Goal: Information Seeking & Learning: Learn about a topic

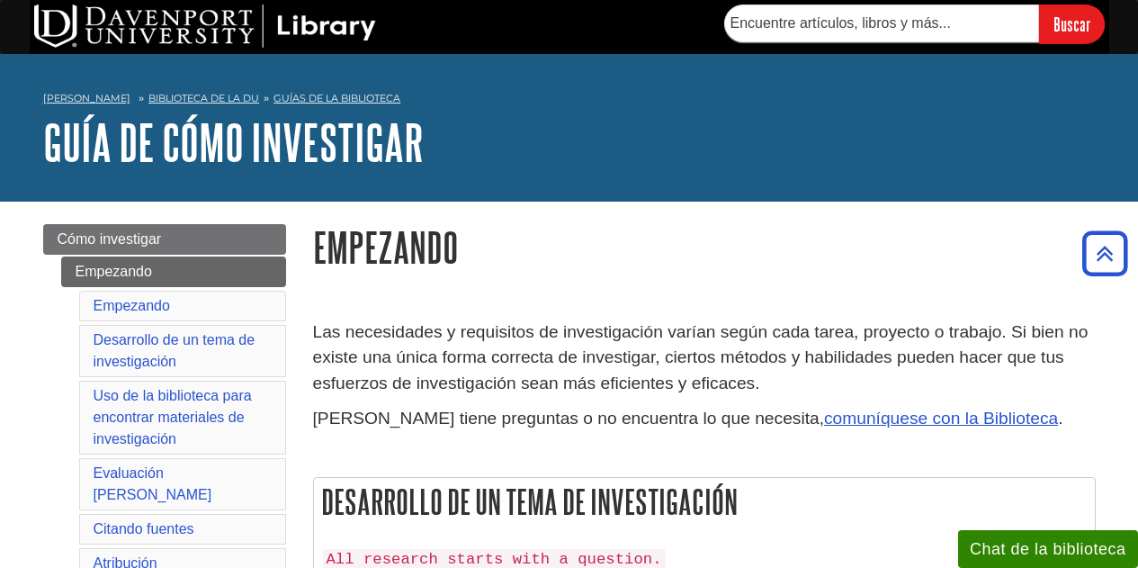
scroll to position [920, 0]
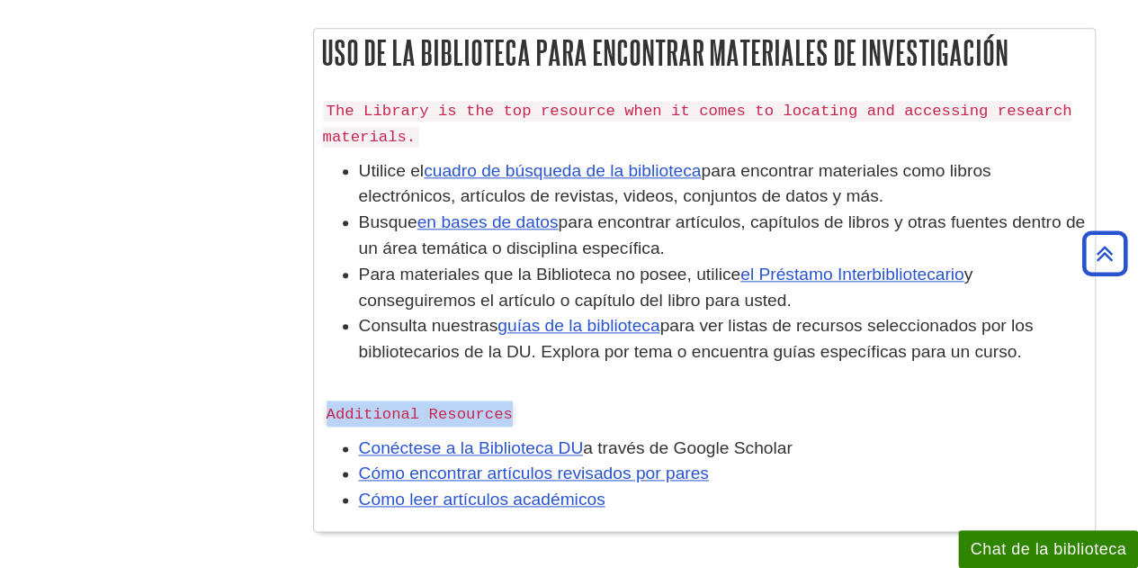
drag, startPoint x: 1006, startPoint y: 351, endPoint x: 309, endPoint y: 175, distance: 719.3
click at [309, 175] on div "Las necesidades y requisitos de investigación varían según cada tarea, proyecto…" at bounding box center [705, 423] width 810 height 2100
click at [818, 336] on li "Consulta nuestras guías de la biblioteca para ver listas de recursos selecciona…" at bounding box center [722, 351] width 727 height 77
drag, startPoint x: 1012, startPoint y: 346, endPoint x: 349, endPoint y: 174, distance: 685.3
click at [349, 174] on ul "Utilice el cuadro de búsqueda de la biblioteca para encontrar materiales como l…" at bounding box center [704, 274] width 763 height 233
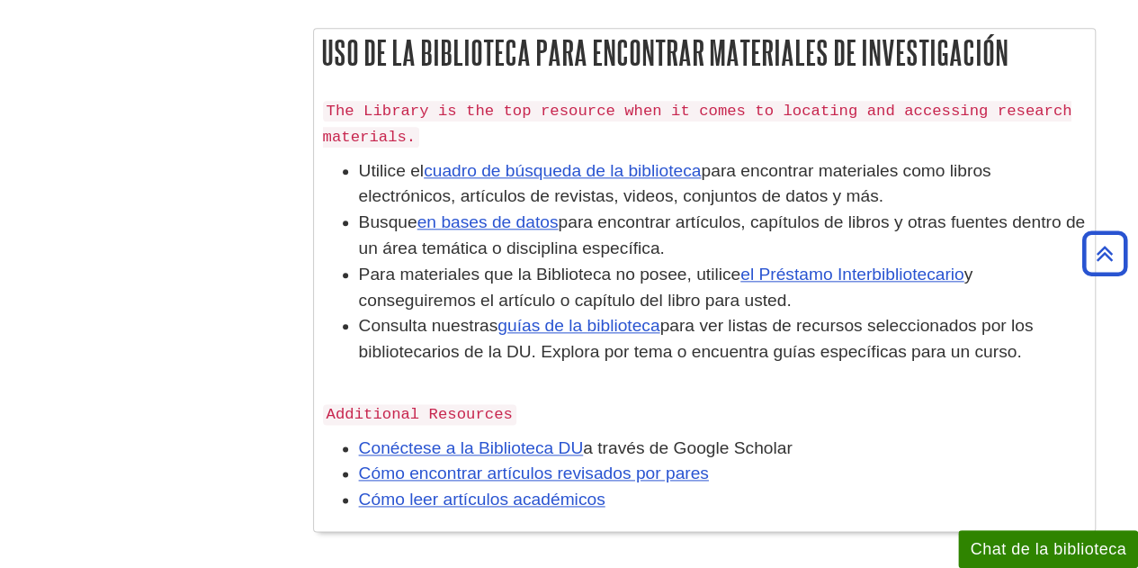
copy ul "Utilice el cuadro de búsqueda de la biblioteca para encontrar materiales como l…"
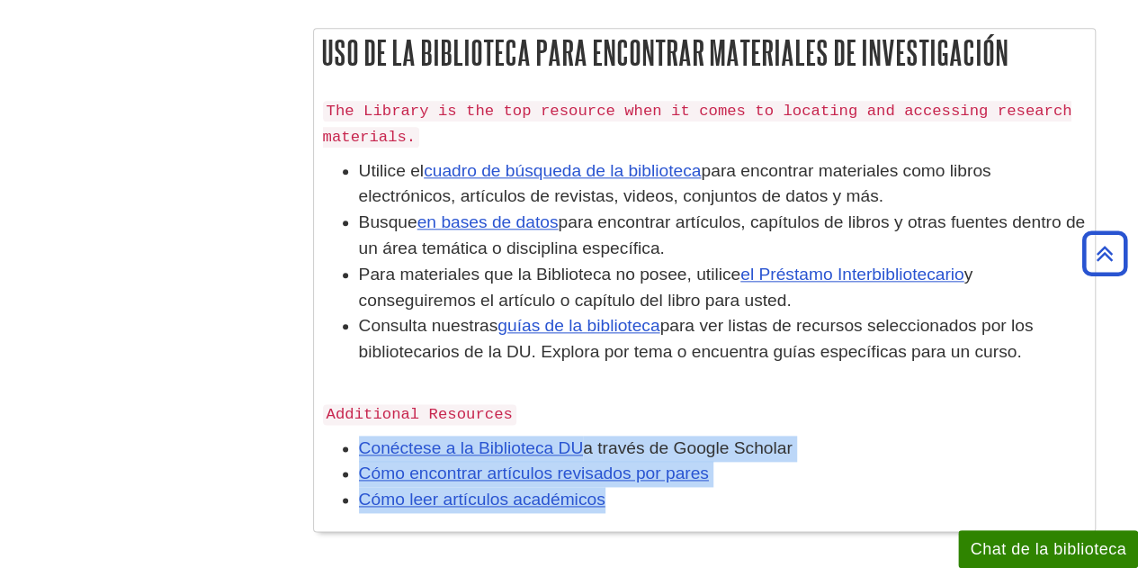
drag, startPoint x: 621, startPoint y: 501, endPoint x: 347, endPoint y: 445, distance: 279.2
click at [347, 445] on ul "Conéctese a la Biblioteca DU a través de Google Scholar Cómo encontrar artículo…" at bounding box center [704, 474] width 763 height 77
copy ul "Conéctese a la Biblioteca DU a través de Google Scholar Cómo encontrar artículo…"
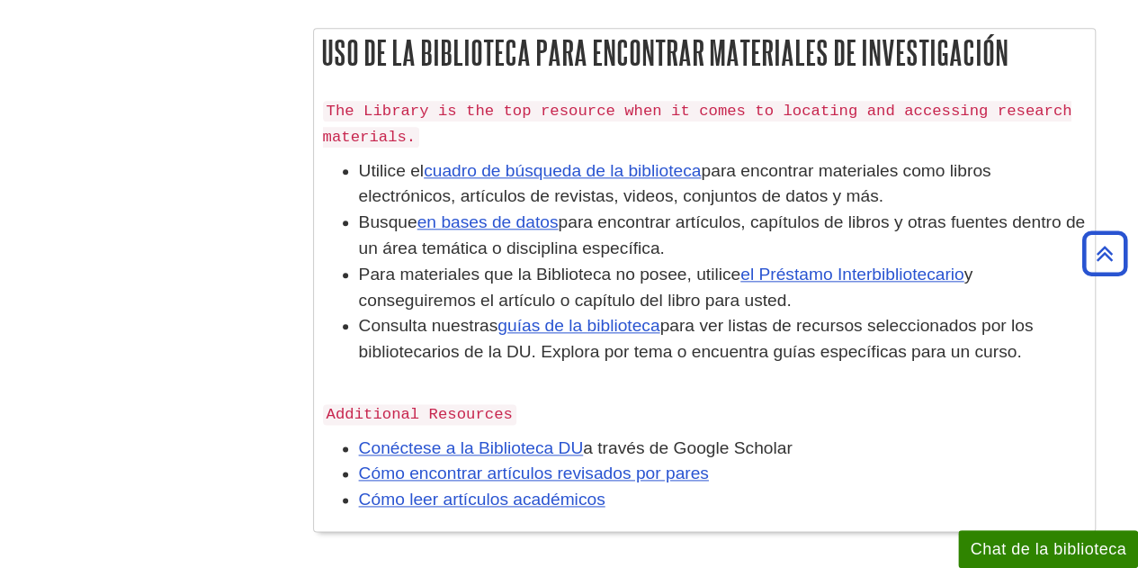
click at [694, 242] on li "Busque en bases de datos para encontrar artículos, capítulos de libros y otras …" at bounding box center [722, 236] width 727 height 52
click at [589, 327] on font "guías de la biblioteca" at bounding box center [579, 325] width 162 height 19
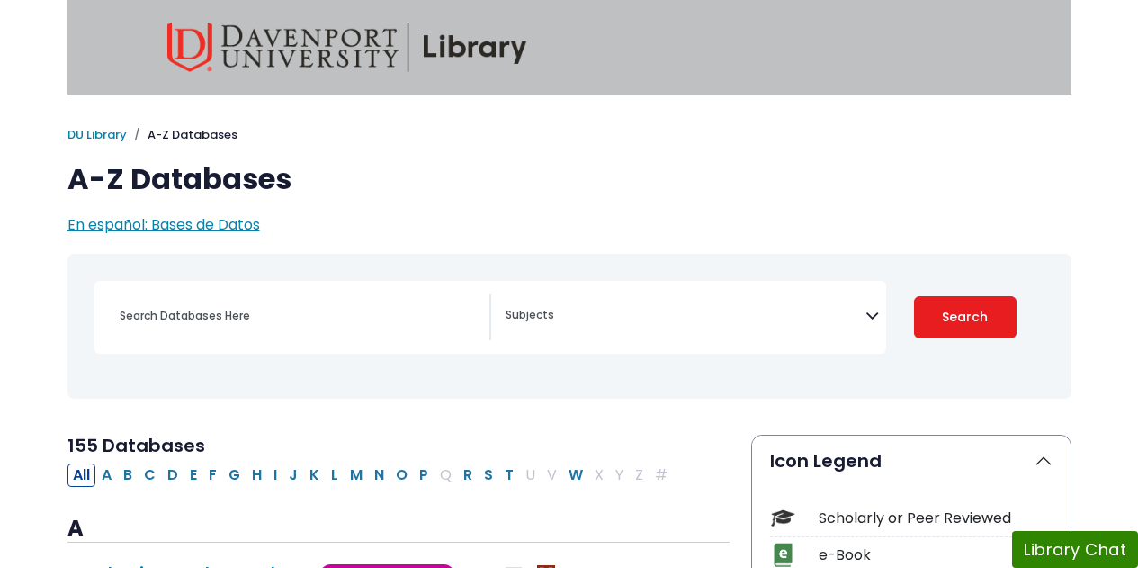
select select "Database Subject Filter"
click at [187, 229] on span "En español: Bases de Datos" at bounding box center [163, 224] width 193 height 21
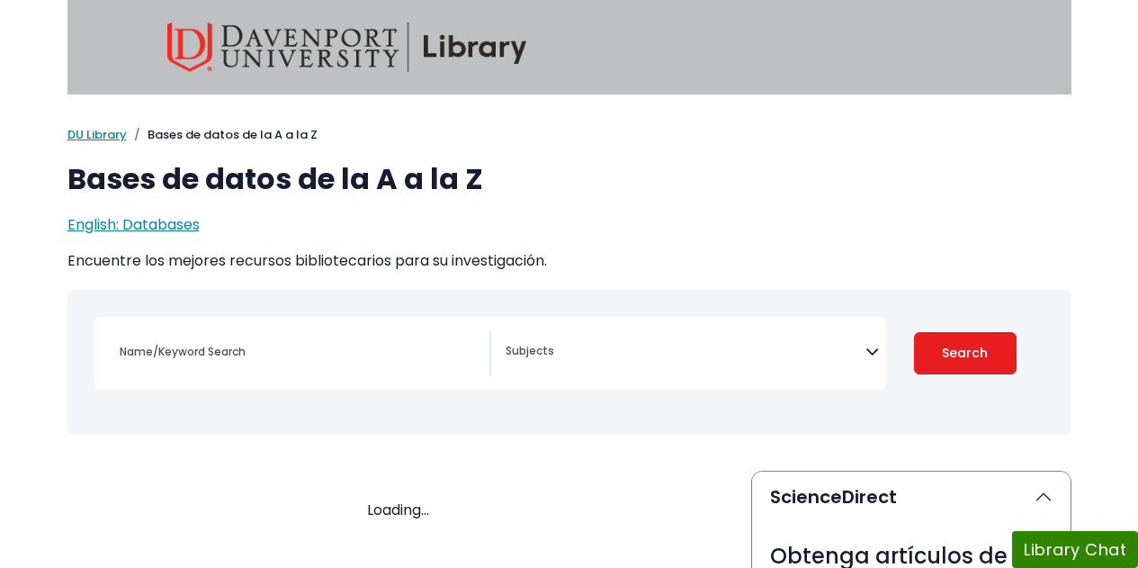
select select "Database Subject Filter"
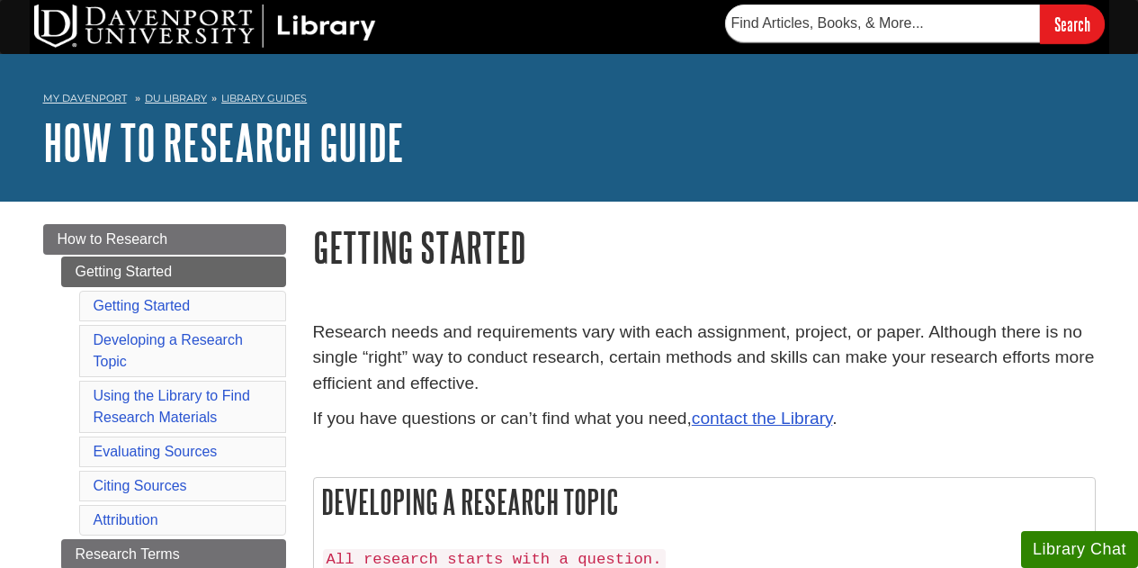
scroll to position [920, 0]
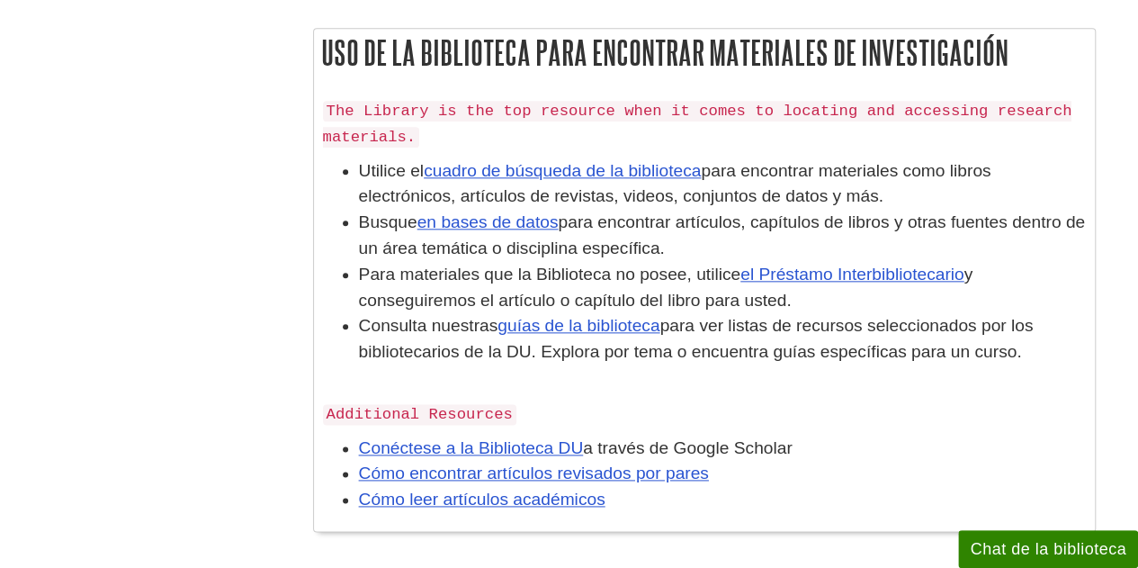
click at [635, 392] on div "The Library is the top resource when it comes to locating and accessing researc…" at bounding box center [704, 309] width 763 height 425
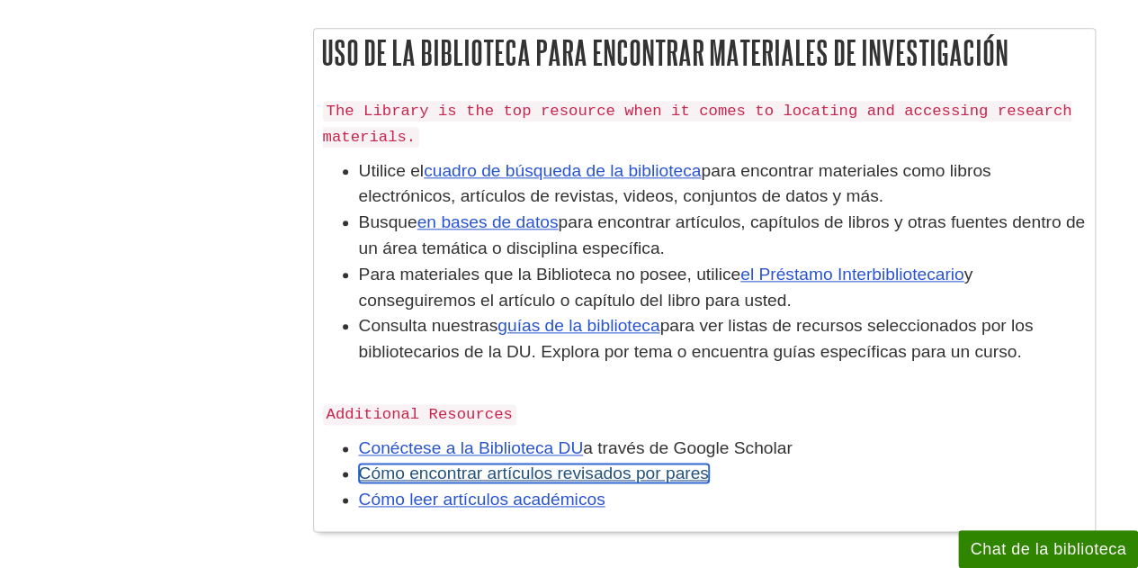
click at [437, 475] on font "Cómo encontrar artículos revisados ​​por pares" at bounding box center [534, 472] width 350 height 19
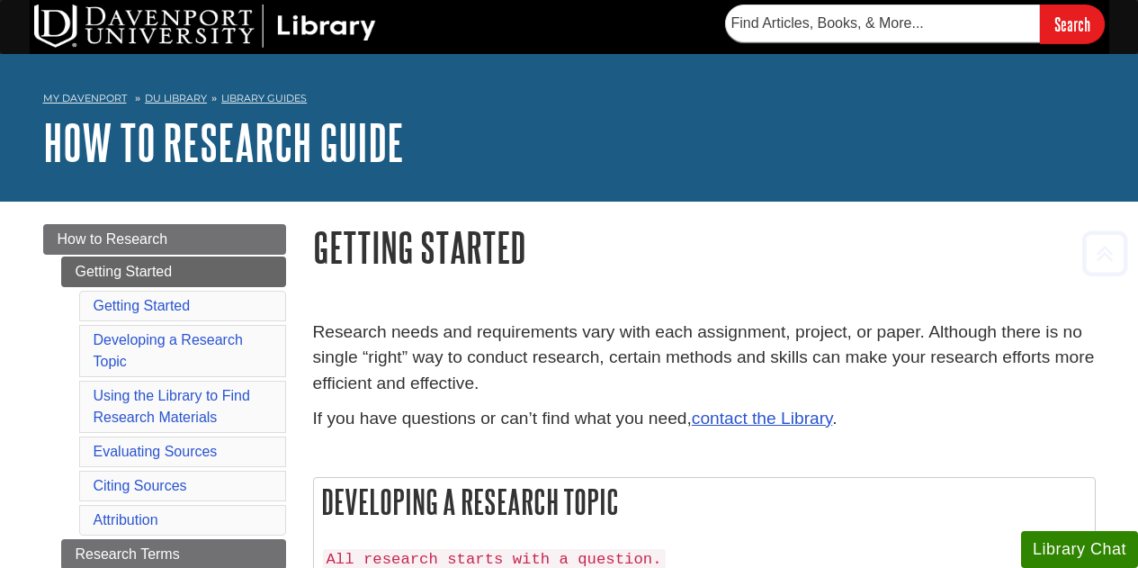
scroll to position [920, 0]
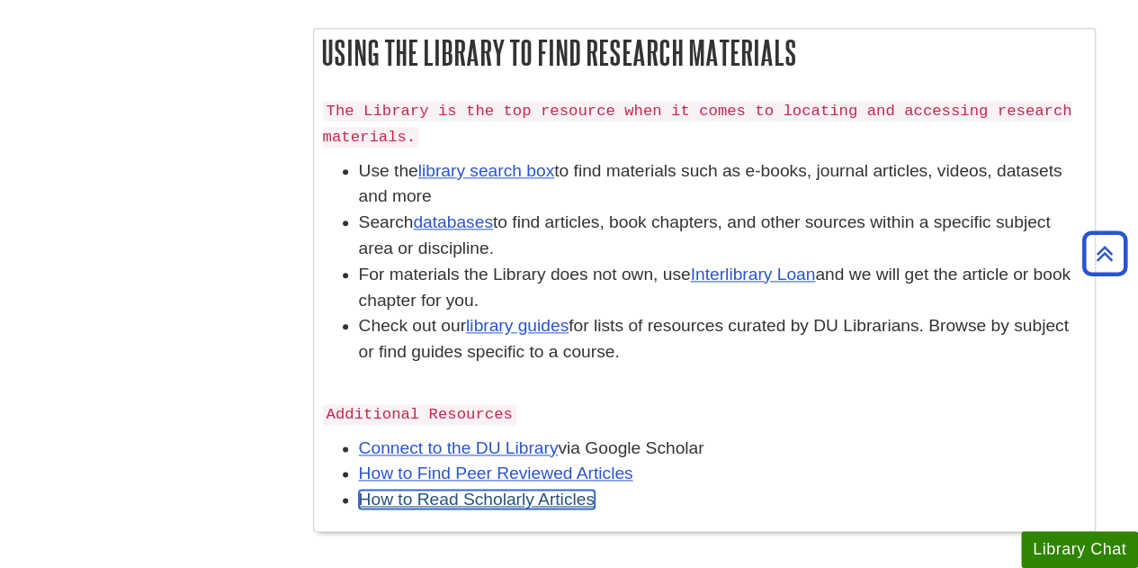
click at [551, 503] on link "How to Read Scholarly Articles" at bounding box center [477, 499] width 236 height 19
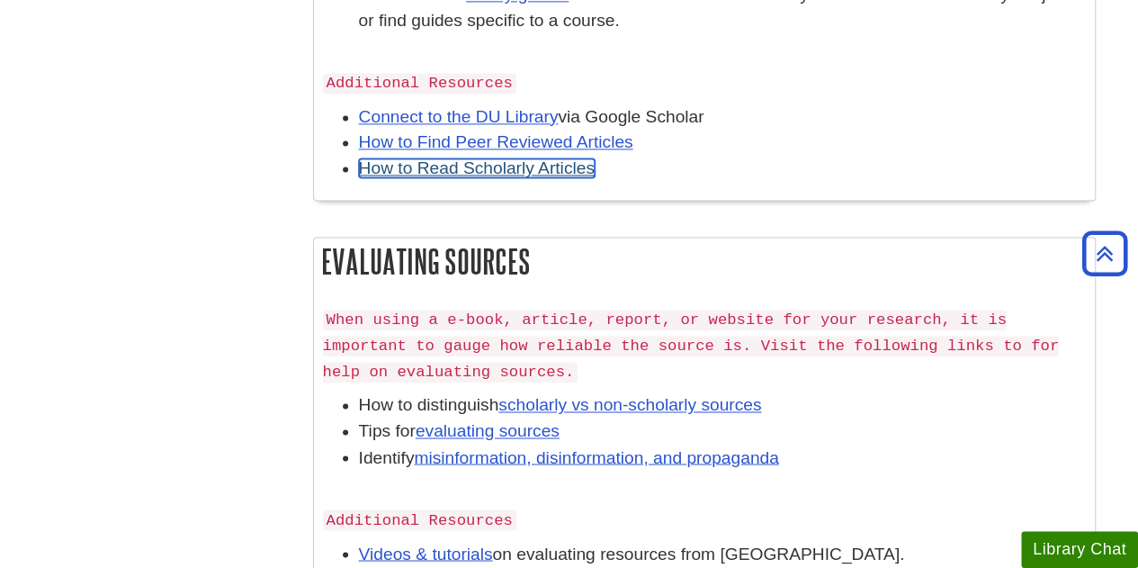
scroll to position [1443, 0]
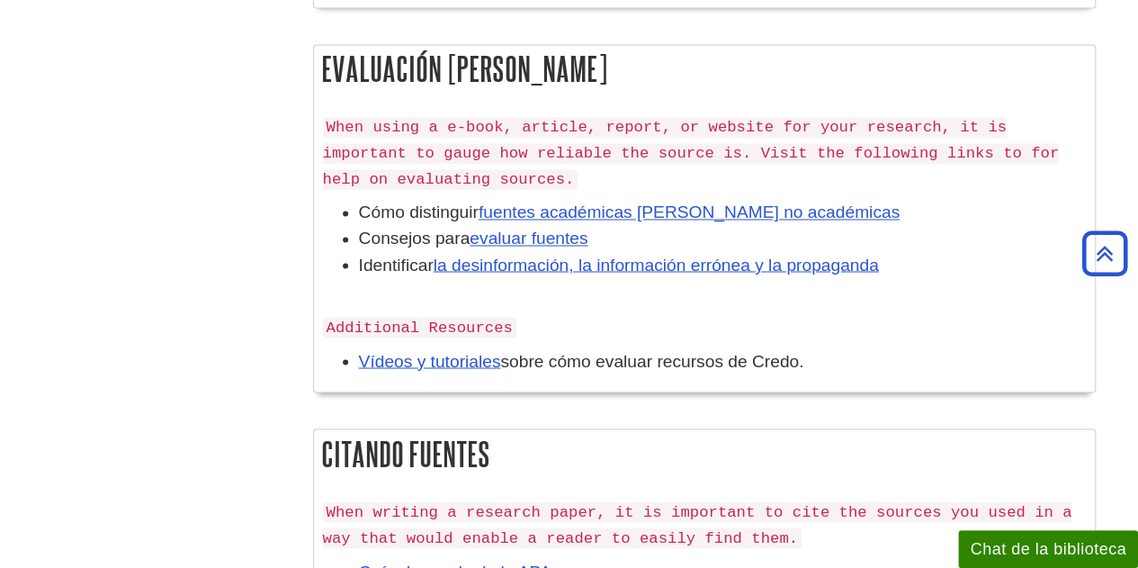
click at [849, 208] on li "Cómo distinguir fuentes académicas de fuentes no académicas" at bounding box center [722, 213] width 727 height 26
click at [888, 253] on li "Identificar la desinformación, la información errónea y la propaganda" at bounding box center [722, 278] width 727 height 52
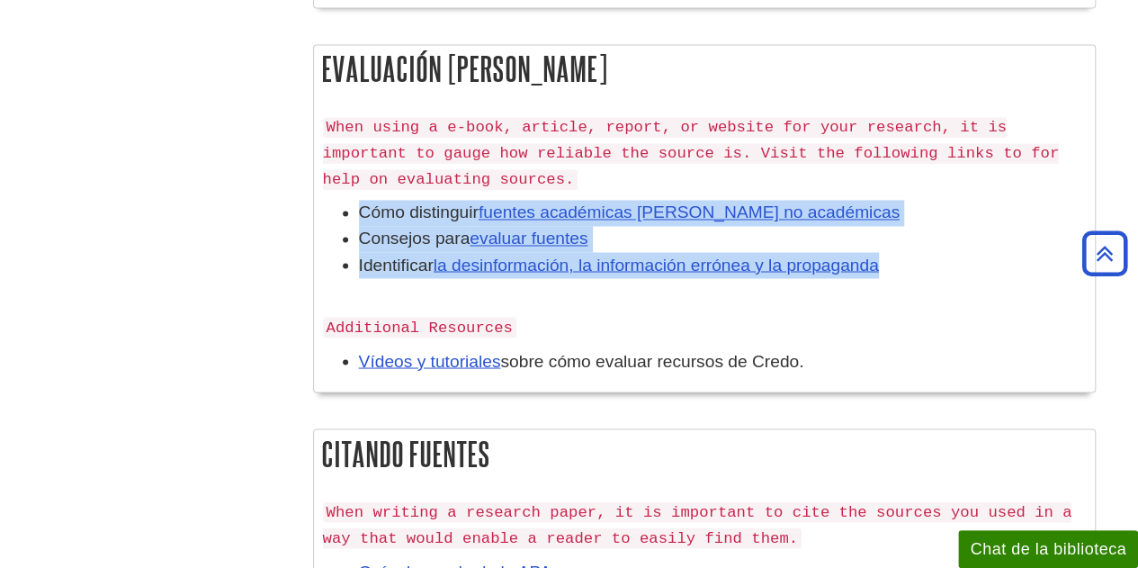
drag, startPoint x: 891, startPoint y: 259, endPoint x: 314, endPoint y: 214, distance: 578.6
click at [314, 214] on div "When using a e-book, article, report, or website for your research, it is impor…" at bounding box center [704, 248] width 781 height 288
copy ul "Cómo distinguir fuentes académicas de fuentes no académicas Consejos para evalu…"
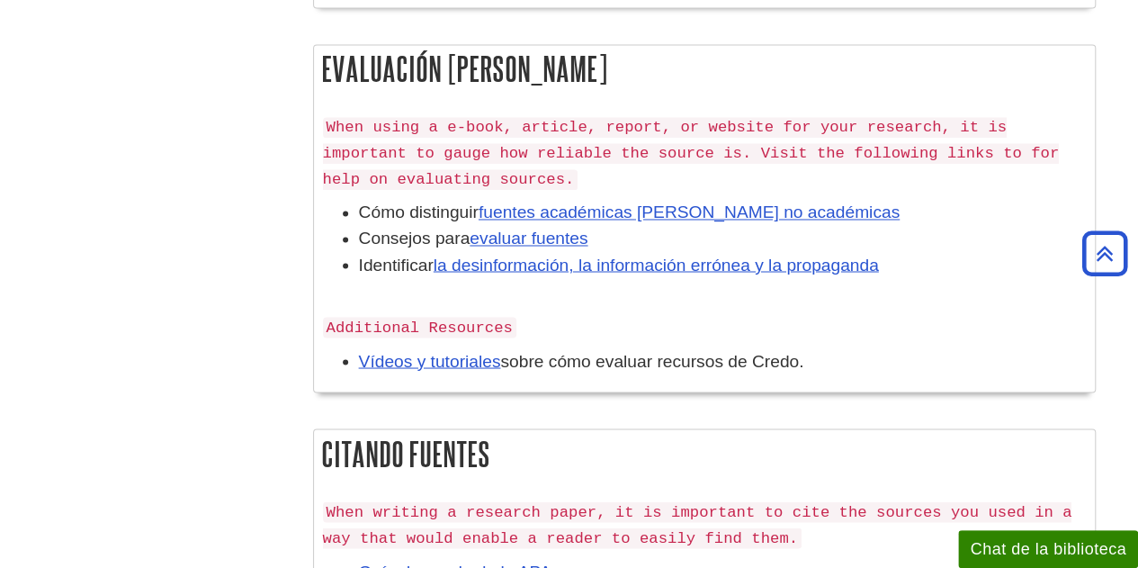
click at [825, 357] on li "Vídeos y tutoriales sobre cómo evaluar recursos de Credo." at bounding box center [722, 361] width 727 height 26
click at [825, 356] on li "Vídeos y tutoriales sobre cómo evaluar recursos de Credo." at bounding box center [722, 361] width 727 height 26
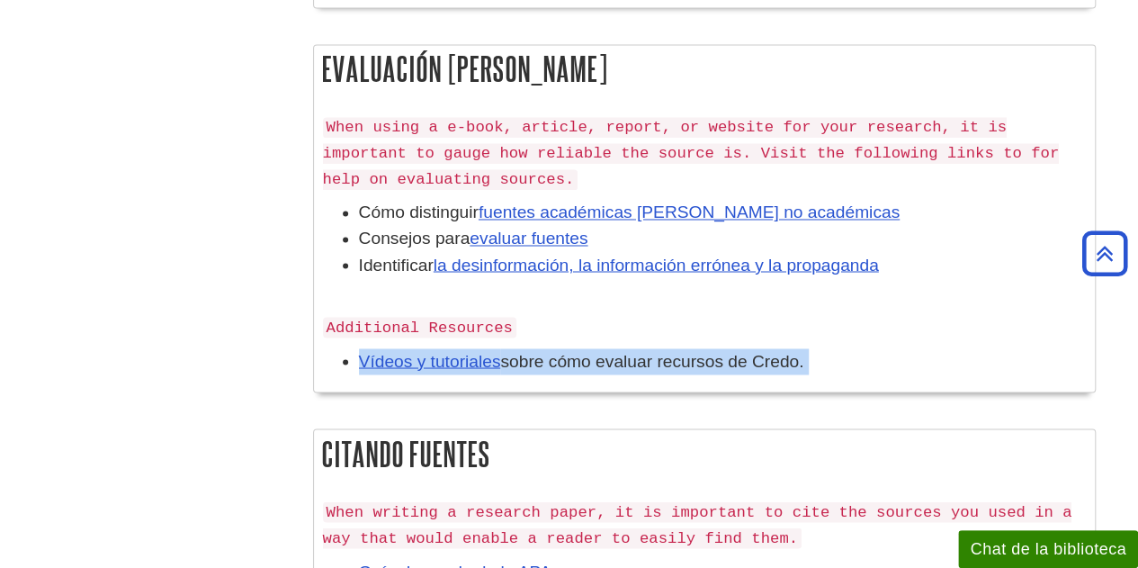
click at [825, 355] on li "Vídeos y tutoriales sobre cómo evaluar recursos de Credo." at bounding box center [722, 361] width 727 height 26
copy div "Vídeos y tutoriales sobre cómo evaluar recursos de Credo."
click at [684, 364] on font "sobre cómo evaluar recursos de Credo." at bounding box center [651, 360] width 303 height 19
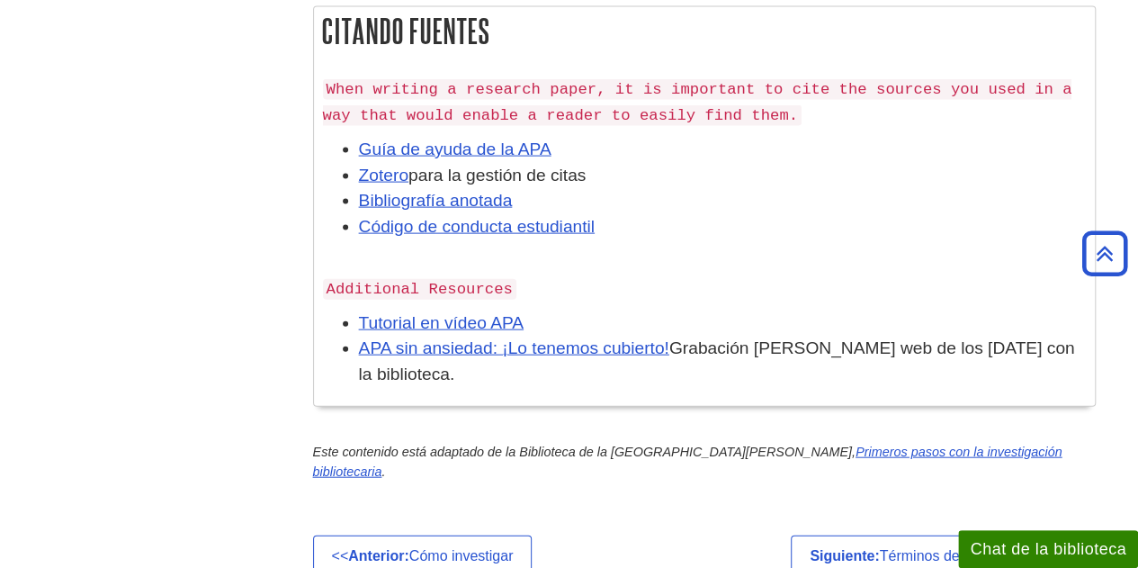
scroll to position [1866, 0]
click at [525, 84] on code "When writing a research paper, it is important to cite the sources you used in …" at bounding box center [698, 101] width 750 height 47
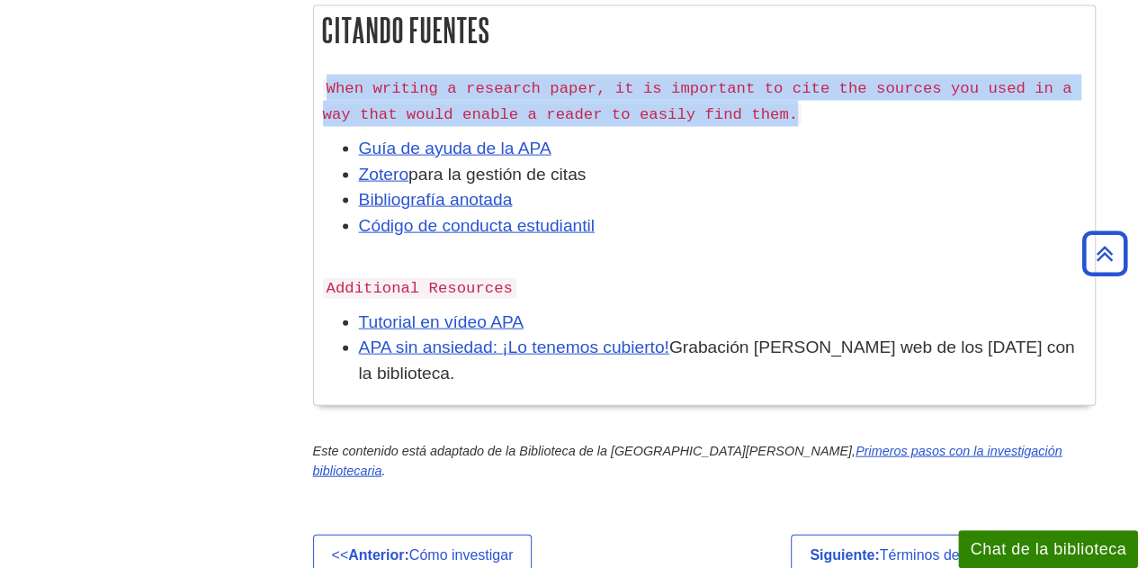
click at [525, 84] on code "When writing a research paper, it is important to cite the sources you used in …" at bounding box center [698, 101] width 750 height 47
copy div "When writing a research paper, it is important to cite the sources you used in …"
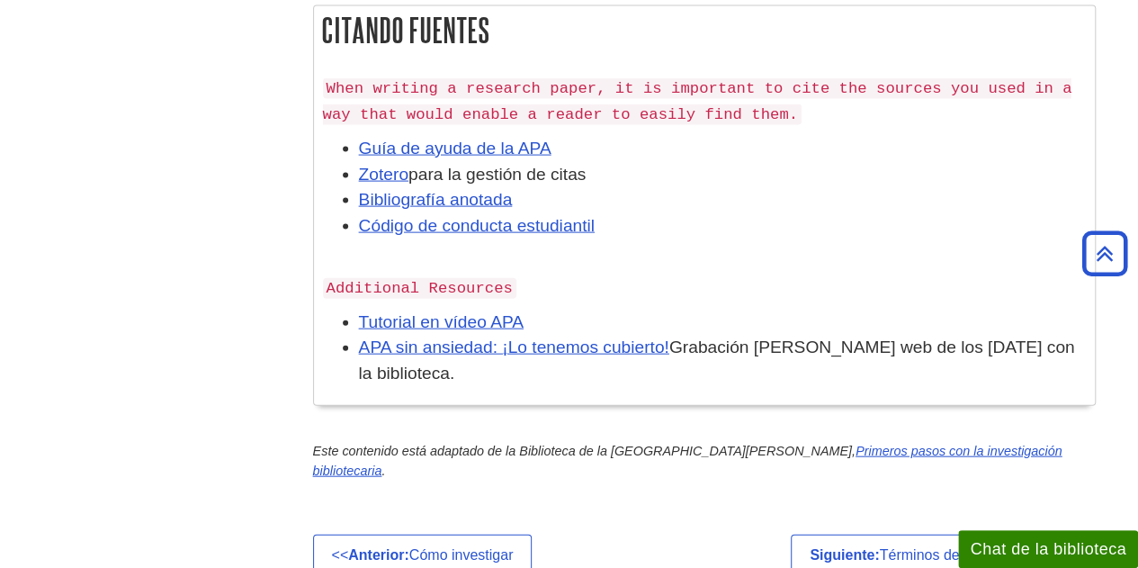
click at [725, 276] on p "Additional Resources" at bounding box center [704, 287] width 763 height 26
drag, startPoint x: 463, startPoint y: 368, endPoint x: 328, endPoint y: 318, distance: 144.9
click at [328, 318] on ul "Tutorial en vídeo APA APA sin ansiedad: ¡Lo tenemos cubierto! Grabación del sem…" at bounding box center [704, 348] width 763 height 77
copy ul "Tutorial en vídeo APA APA sin ansiedad: ¡Lo tenemos cubierto! Grabación del sem…"
click at [631, 292] on p "Additional Resources" at bounding box center [704, 287] width 763 height 26
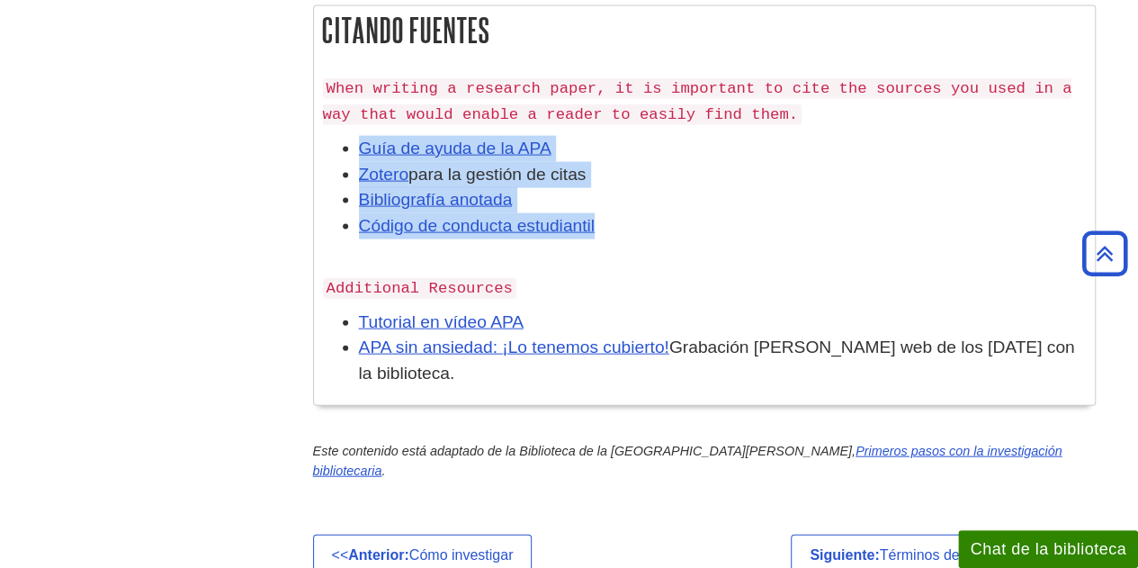
drag, startPoint x: 607, startPoint y: 223, endPoint x: 347, endPoint y: 148, distance: 269.7
click at [347, 148] on ul "Guía de ayuda de la APA Zotero para la gestión de citas Bibliografía anotada Có…" at bounding box center [704, 201] width 763 height 130
copy ul "Guía de ayuda de la APA Zotero para la gestión de citas Bibliografía anotada Có…"
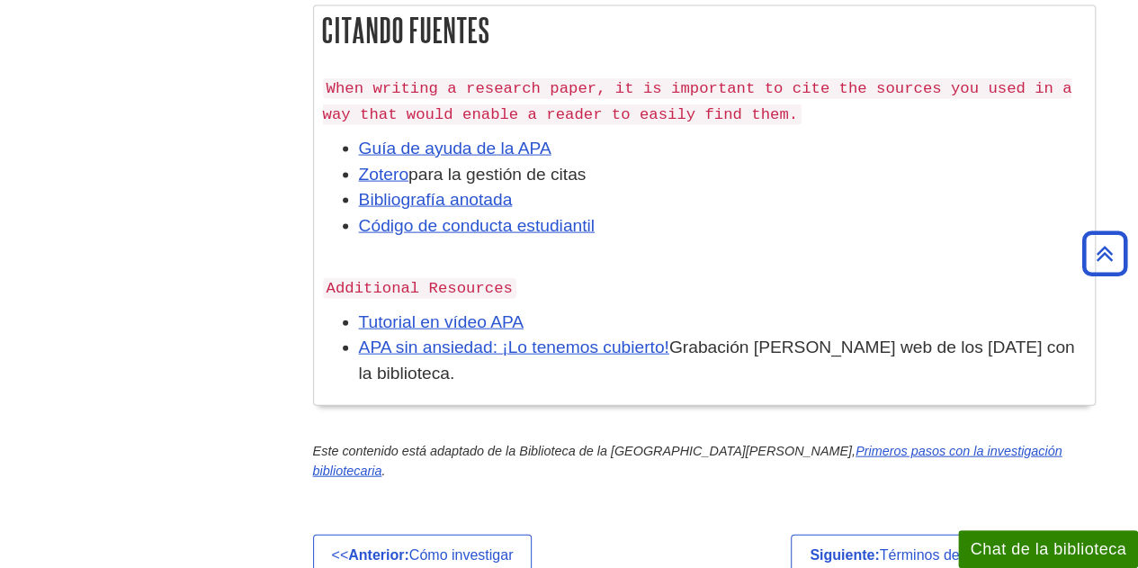
click at [633, 283] on p "Additional Resources" at bounding box center [704, 287] width 763 height 26
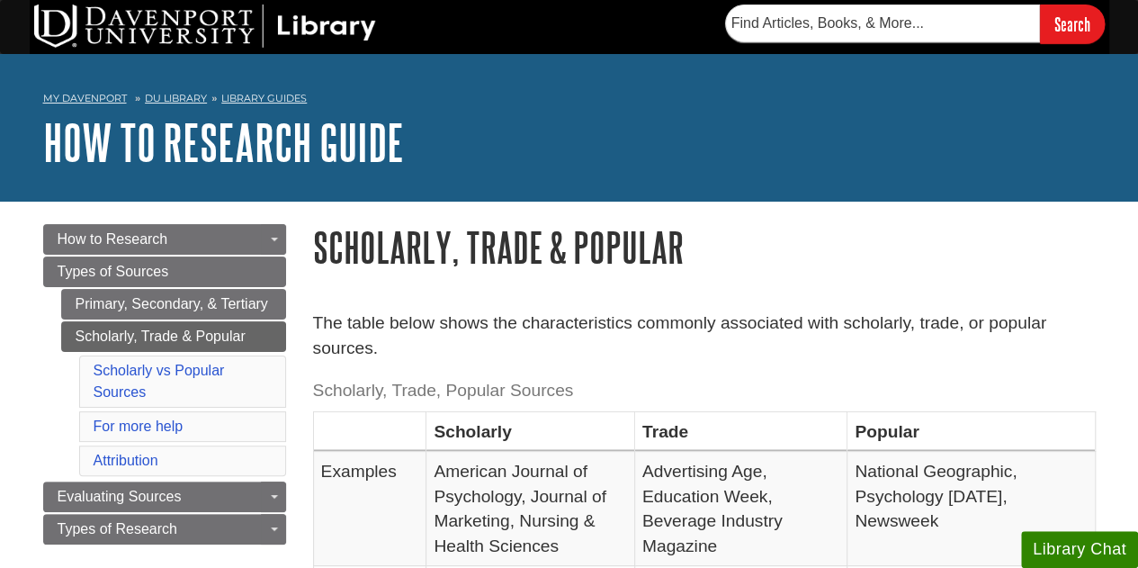
drag, startPoint x: 5, startPoint y: 2, endPoint x: 13, endPoint y: 251, distance: 249.4
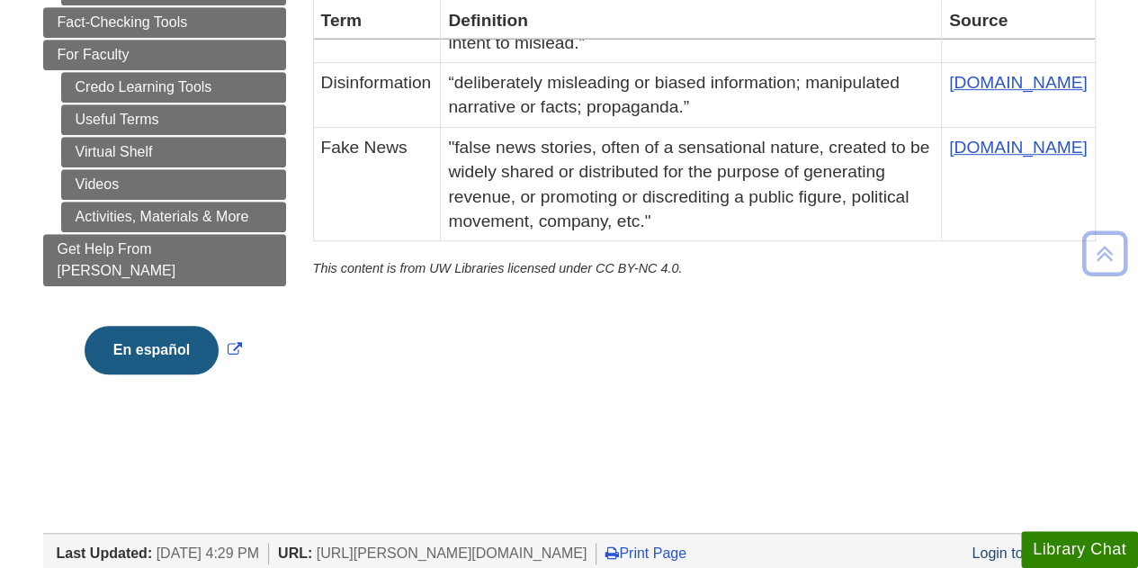
scroll to position [479, 0]
click at [169, 327] on button "En español" at bounding box center [152, 351] width 134 height 49
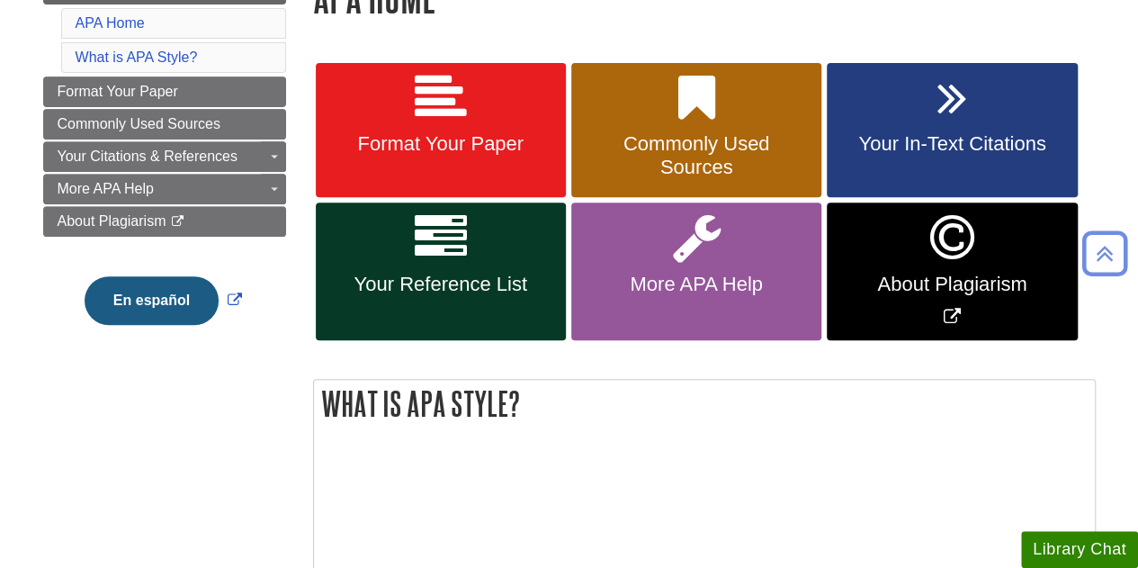
scroll to position [299, 0]
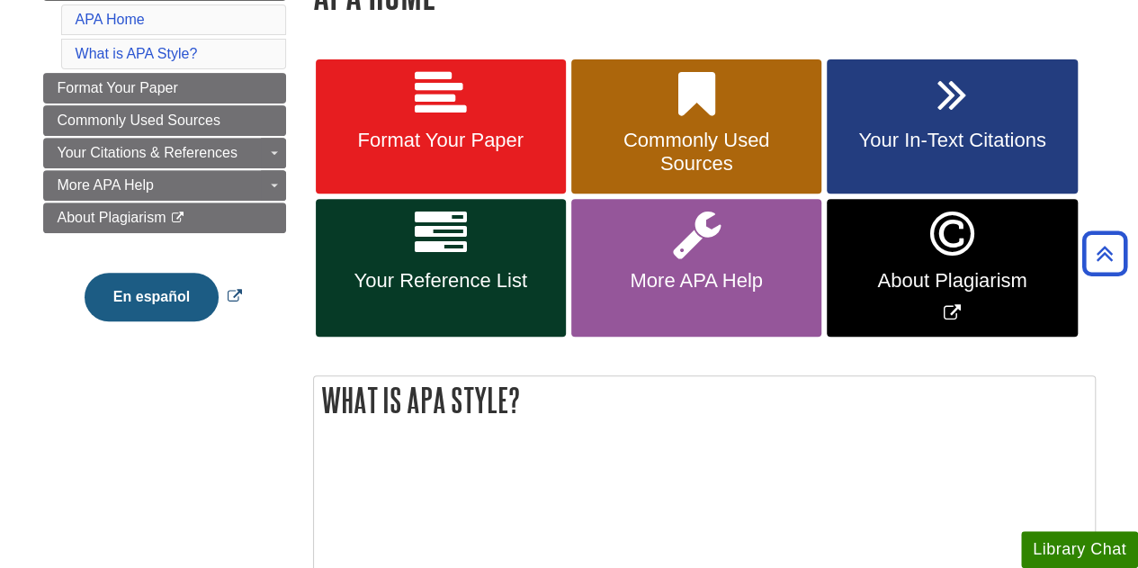
click at [166, 302] on button "En español" at bounding box center [152, 297] width 134 height 49
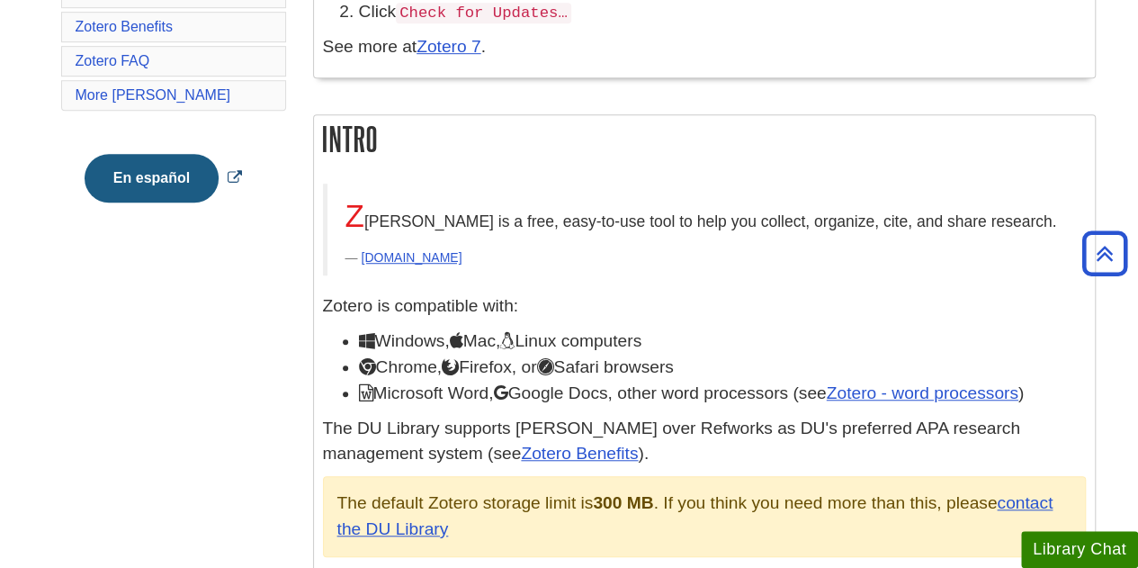
scroll to position [510, 0]
click at [138, 170] on button "En español" at bounding box center [152, 179] width 134 height 49
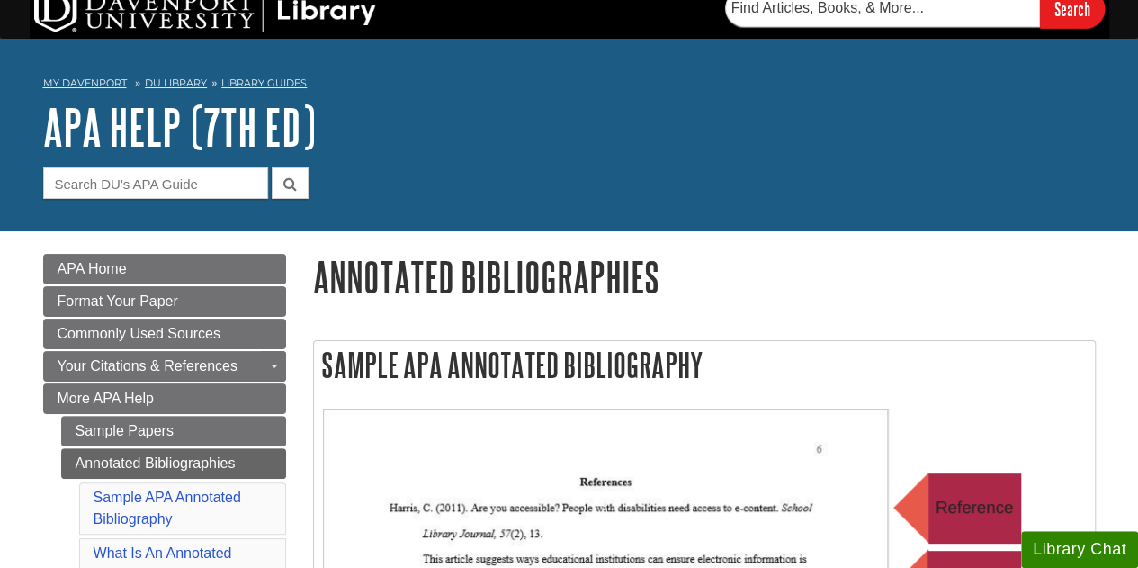
scroll to position [14, 0]
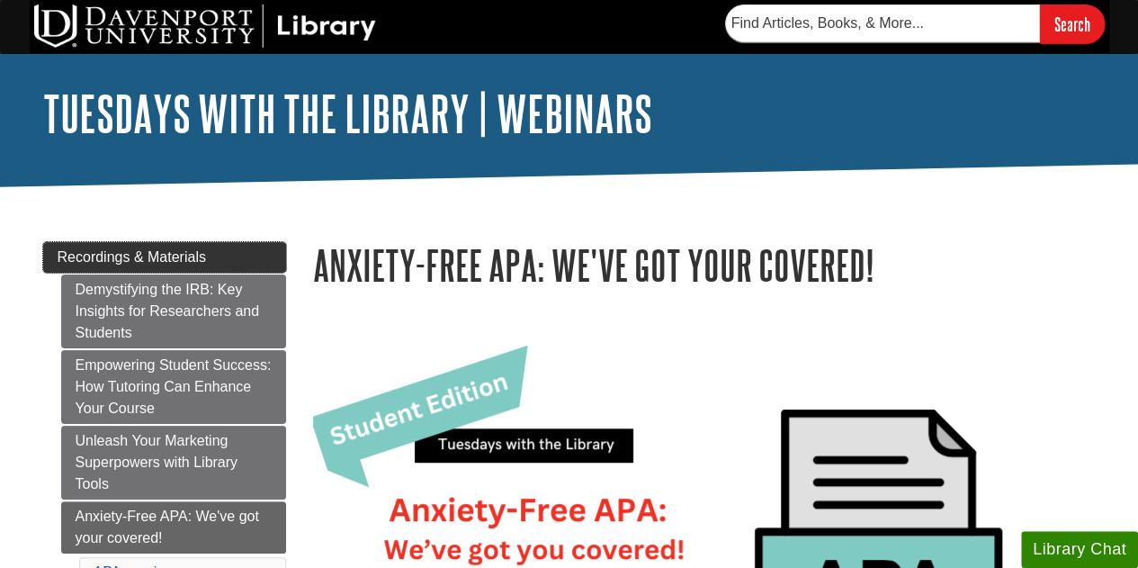
click at [185, 253] on span "Recordings & Materials" at bounding box center [132, 256] width 148 height 15
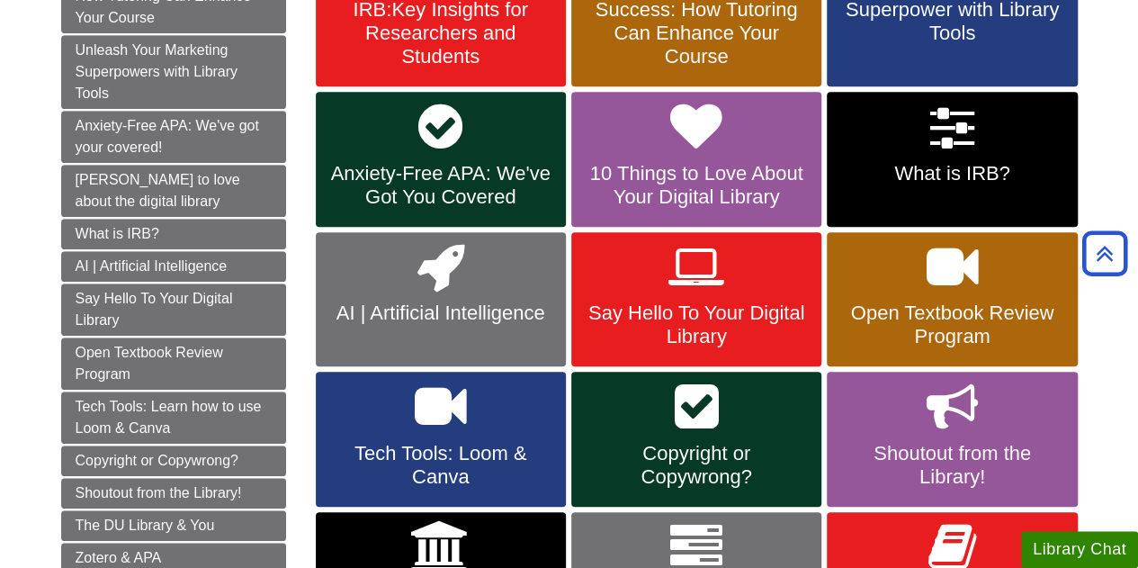
scroll to position [318, 0]
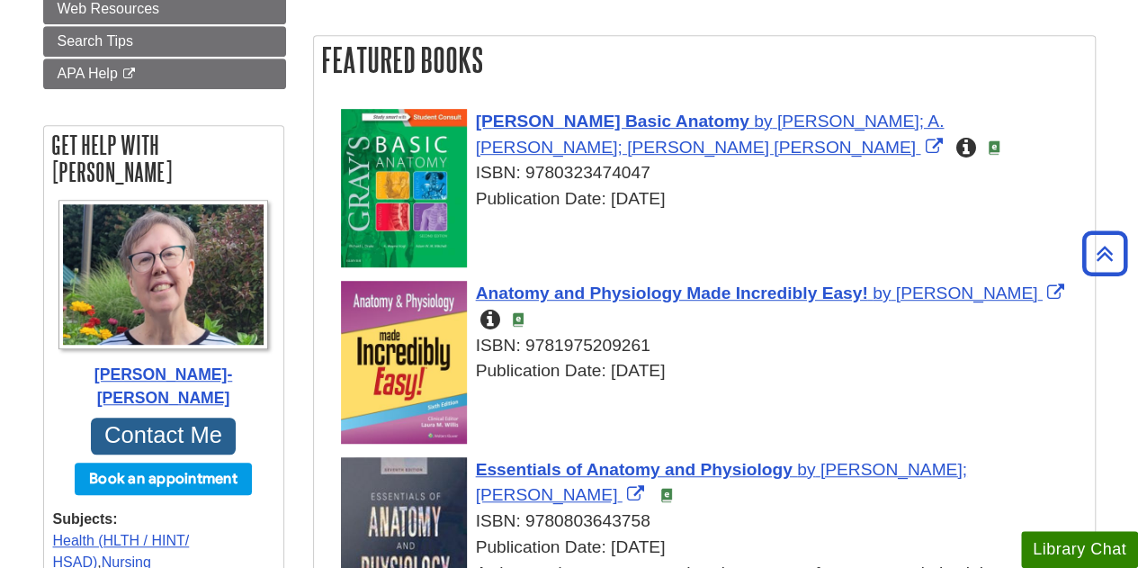
scroll to position [414, 0]
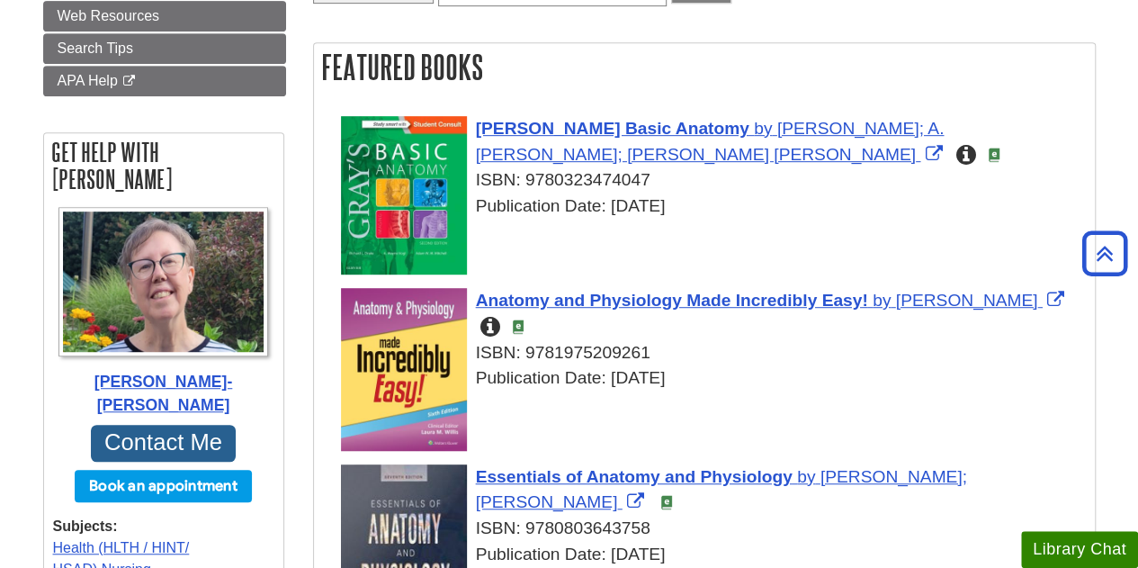
click at [500, 319] on icon "Using humor and friendly guidance, this text gives you the pure-and-simple clar…" at bounding box center [491, 327] width 20 height 17
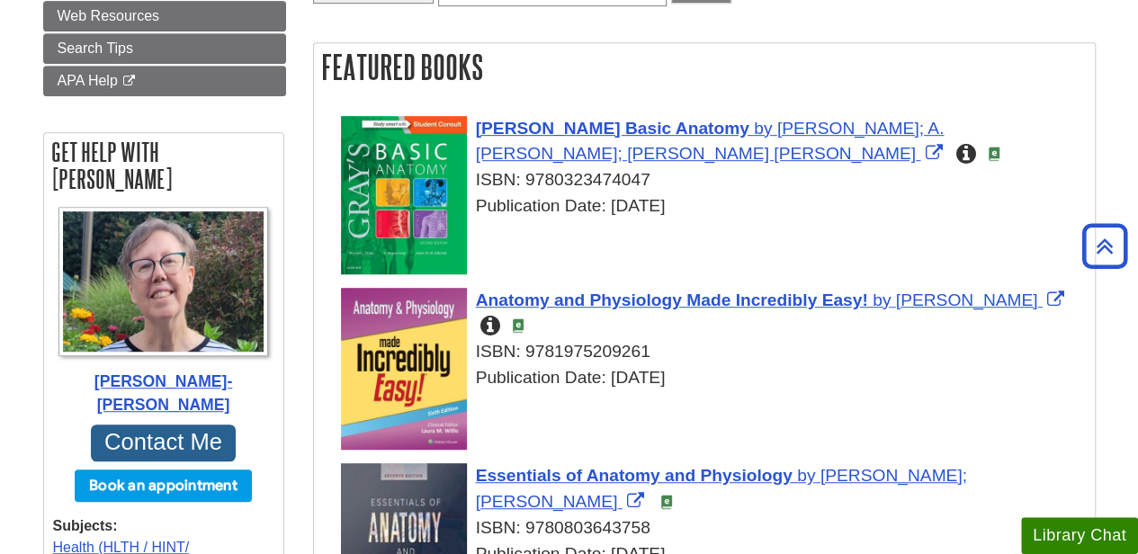
click at [1074, 301] on div "Anatomy and Physiology Made Incredibly Easy! by [PERSON_NAME] Using humor and f…" at bounding box center [713, 339] width 745 height 103
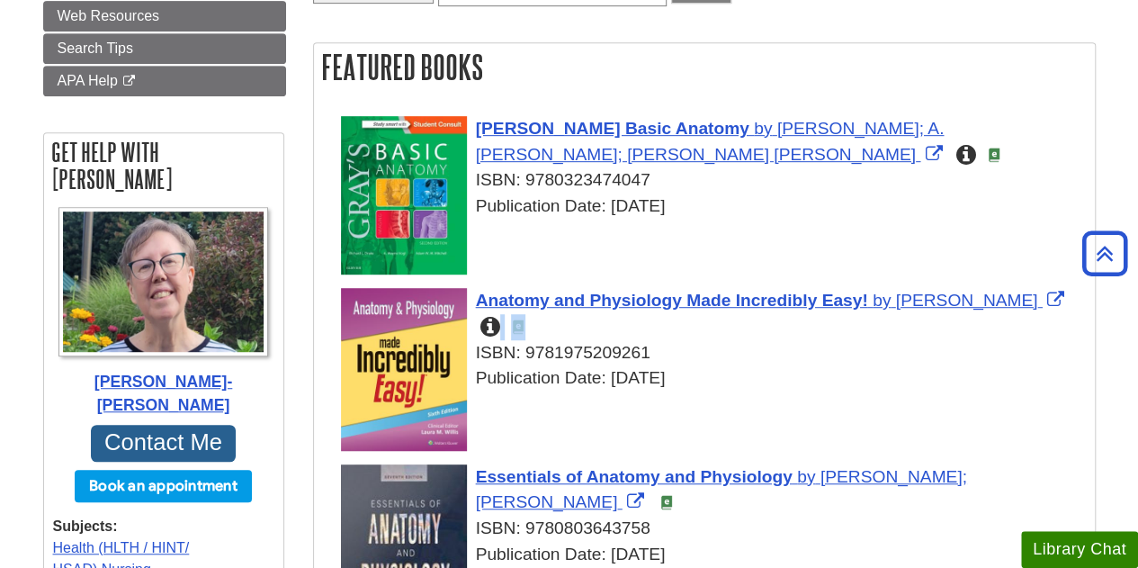
click at [1074, 301] on div "Anatomy and Physiology Made Incredibly Easy! by [PERSON_NAME] Using humor and f…" at bounding box center [713, 339] width 745 height 103
click at [1029, 365] on div "Publication Date: [DATE]" at bounding box center [713, 378] width 745 height 26
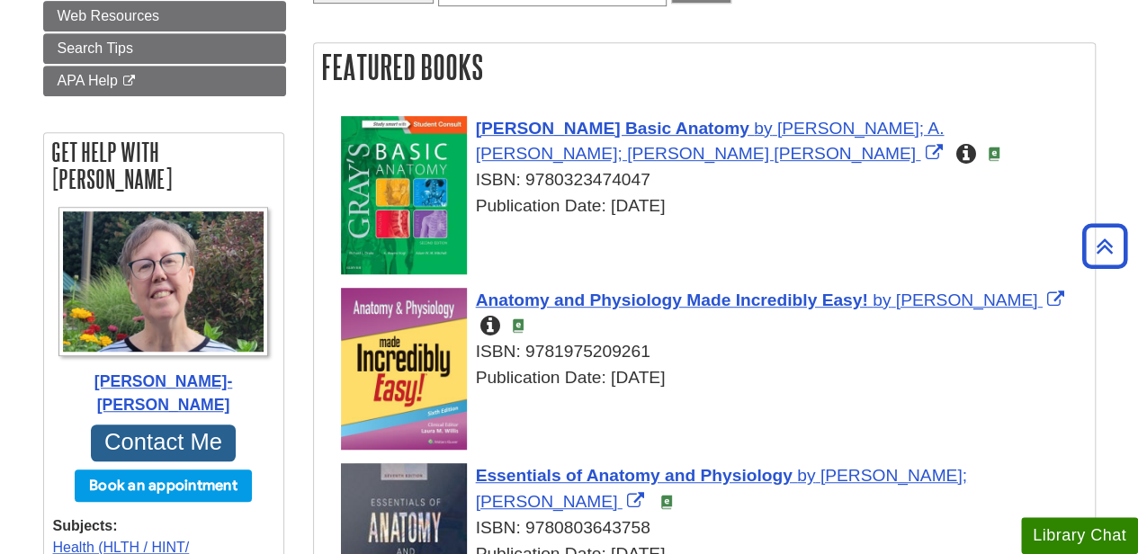
click at [500, 318] on icon "Using humor and friendly guidance, this text gives you the pure-and-simple clar…" at bounding box center [491, 326] width 20 height 17
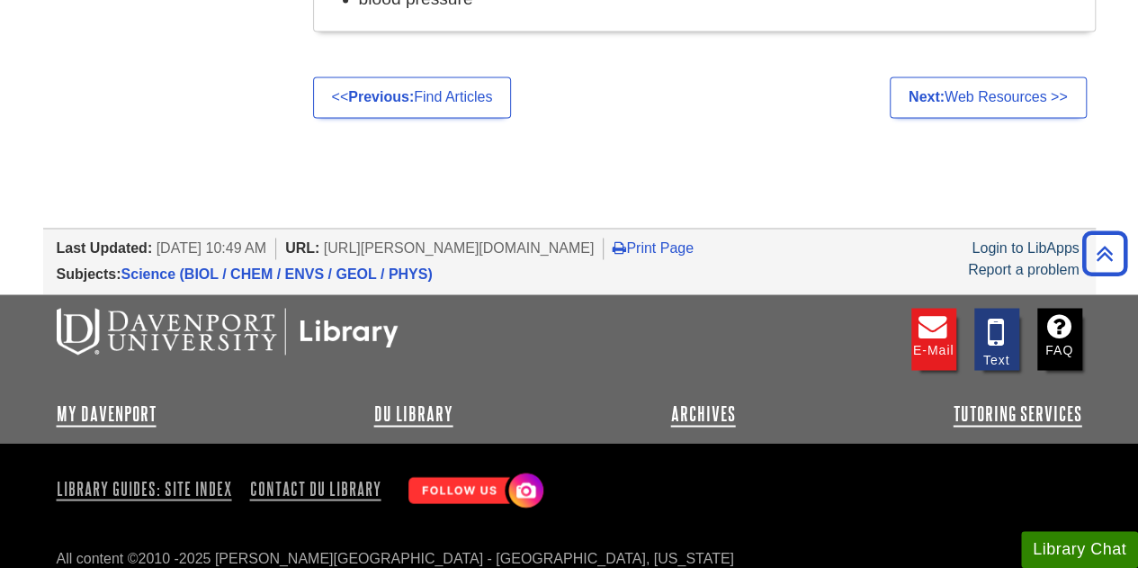
scroll to position [1459, 0]
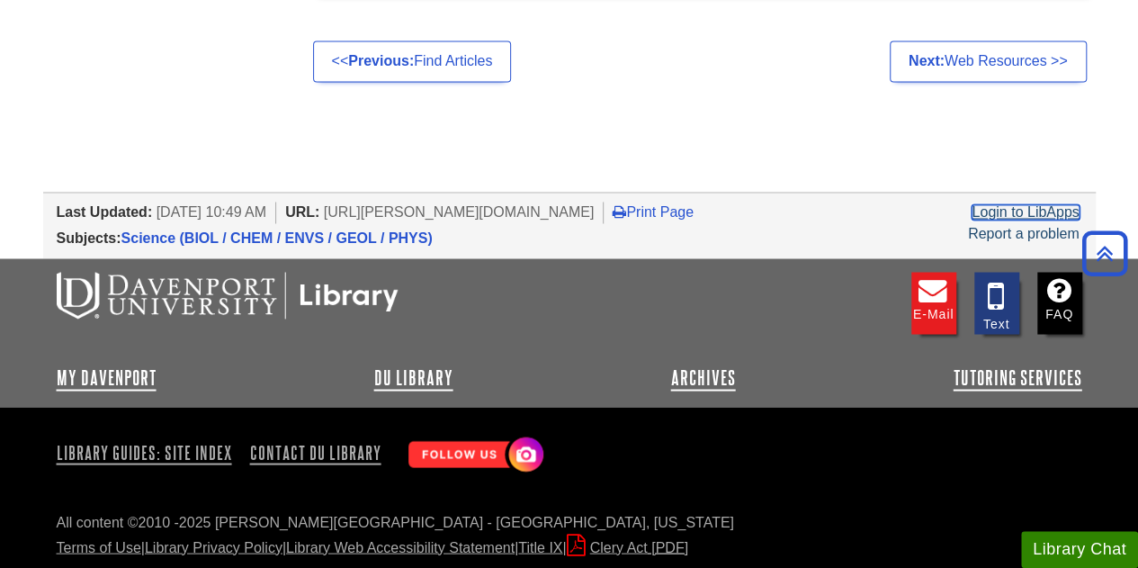
click at [994, 204] on link "Login to LibApps" at bounding box center [1025, 211] width 107 height 15
